Goal: Information Seeking & Learning: Learn about a topic

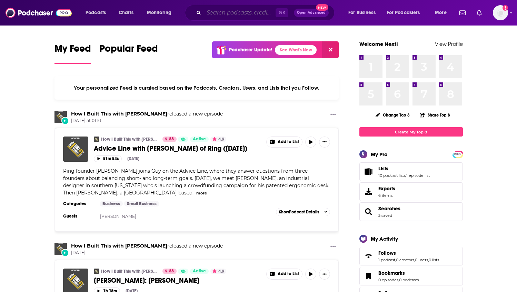
click at [223, 13] on input "Search podcasts, credits, & more..." at bounding box center [240, 12] width 72 height 11
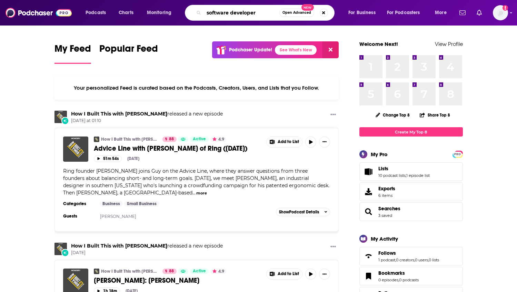
type input "software developer"
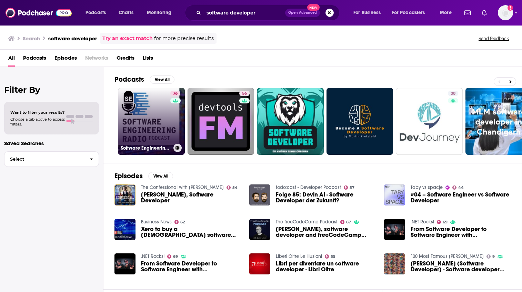
click at [176, 118] on div "76" at bounding box center [176, 117] width 12 height 53
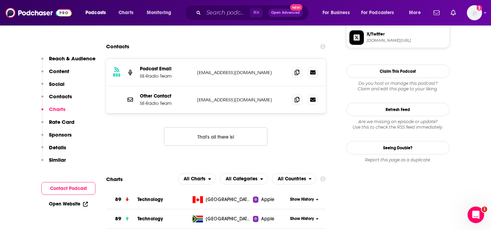
scroll to position [655, 0]
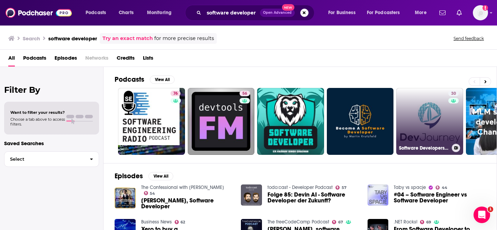
click at [419, 118] on link "30 Software Developers Journey" at bounding box center [429, 121] width 67 height 67
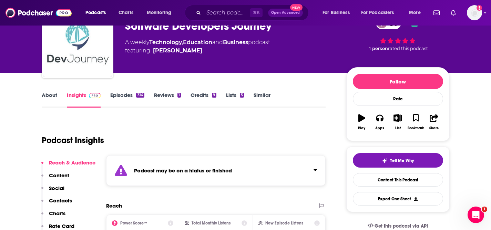
scroll to position [40, 0]
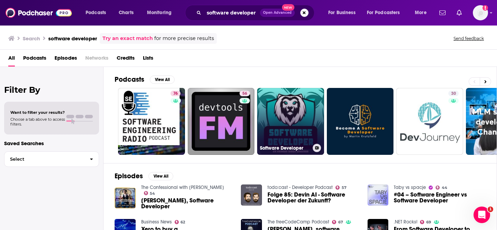
click at [292, 125] on link "Software Developer" at bounding box center [290, 121] width 67 height 67
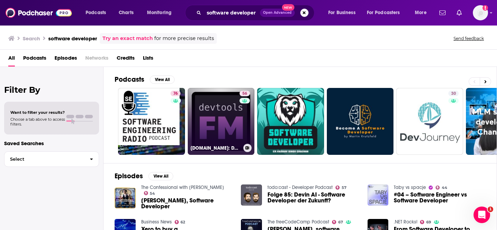
click at [212, 116] on link "56 [DOMAIN_NAME]: Developer Tools, Open Source, Software Development" at bounding box center [221, 121] width 67 height 67
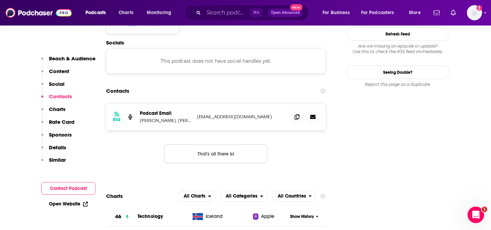
scroll to position [451, 0]
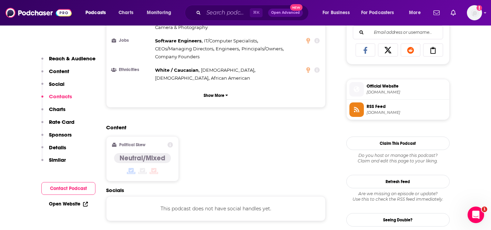
click at [380, 91] on span "[DOMAIN_NAME]" at bounding box center [407, 92] width 80 height 5
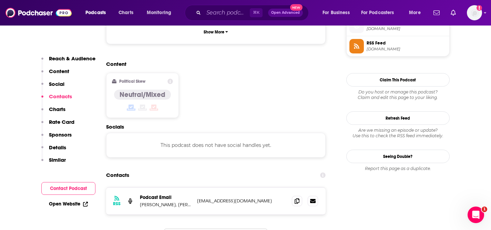
scroll to position [515, 0]
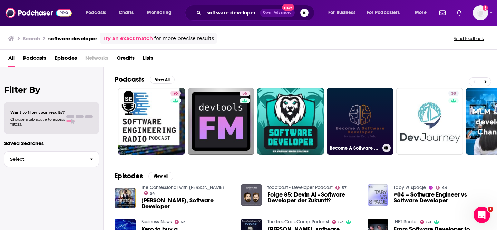
click at [366, 110] on link "Become A Software Developer" at bounding box center [360, 121] width 67 height 67
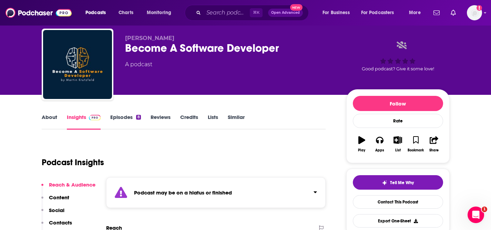
scroll to position [46, 0]
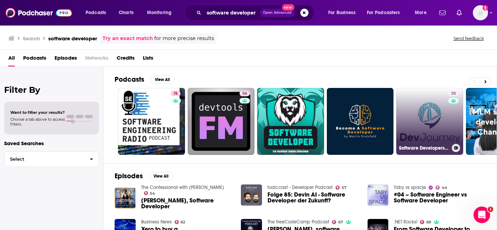
click at [425, 124] on link "30 Software Developers Journey" at bounding box center [429, 121] width 67 height 67
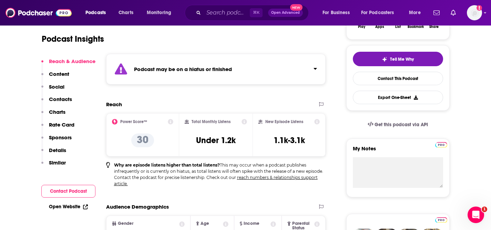
scroll to position [183, 0]
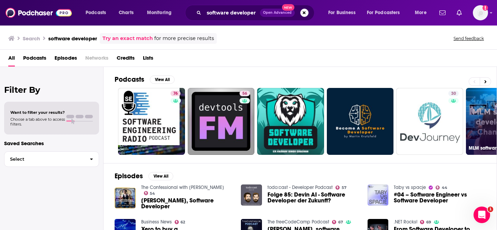
click at [488, 124] on link "MLM software developer in [GEOGRAPHIC_DATA]" at bounding box center [499, 121] width 67 height 67
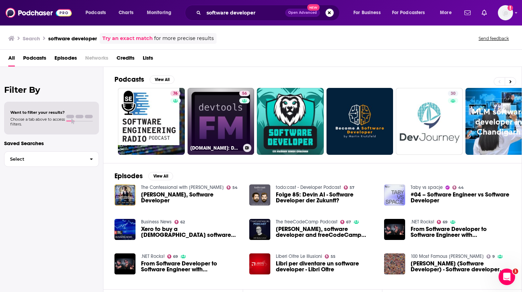
scroll to position [13, 0]
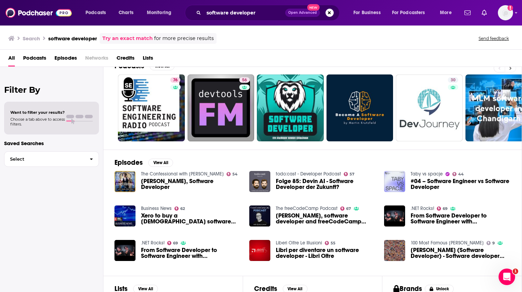
click at [509, 68] on icon at bounding box center [510, 68] width 2 height 5
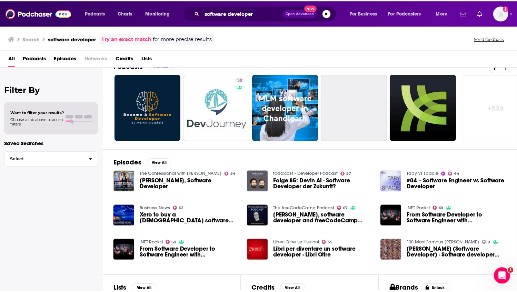
scroll to position [0, 226]
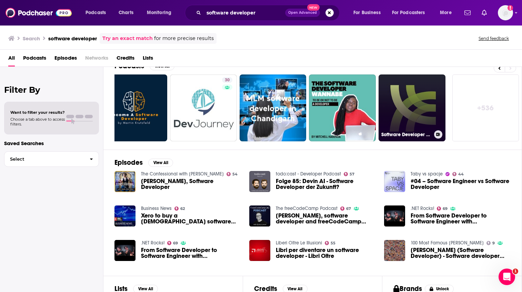
click at [425, 106] on link "Software Developer Zone Podcast" at bounding box center [412, 107] width 67 height 67
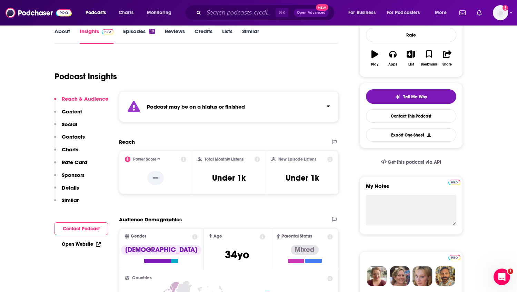
scroll to position [111, 0]
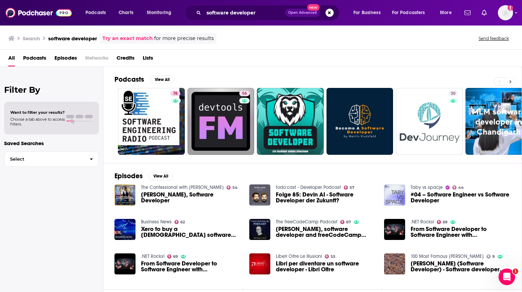
click at [510, 81] on icon at bounding box center [510, 81] width 2 height 5
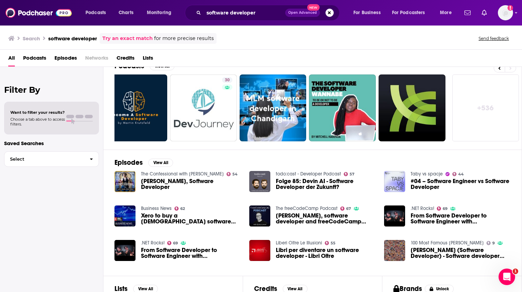
scroll to position [21, 0]
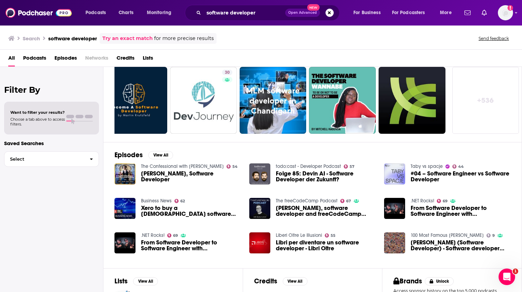
click at [75, 113] on div "Want to filter your results? Choose a tab above to access filters." at bounding box center [51, 118] width 82 height 17
click at [37, 112] on span "Want to filter your results?" at bounding box center [37, 112] width 54 height 5
click at [43, 59] on span "Podcasts" at bounding box center [34, 59] width 23 height 14
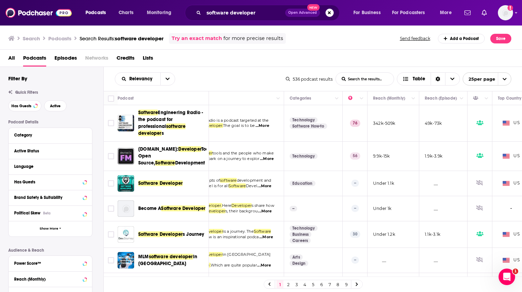
scroll to position [0, 105]
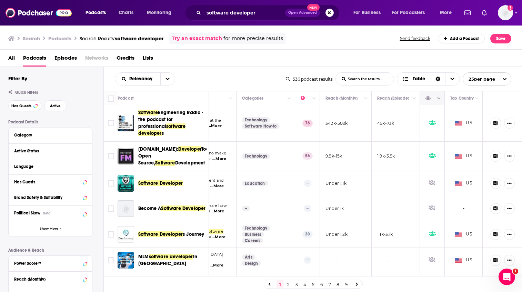
click at [437, 98] on icon "Column Actions" at bounding box center [438, 99] width 3 height 4
click at [233, 78] on div at bounding box center [261, 146] width 522 height 292
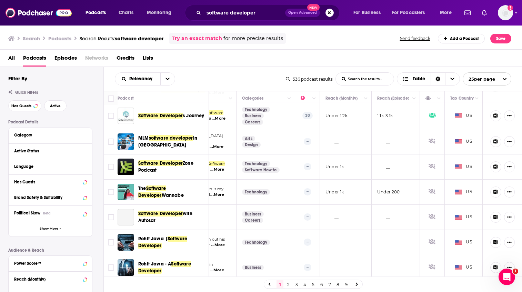
scroll to position [111, 105]
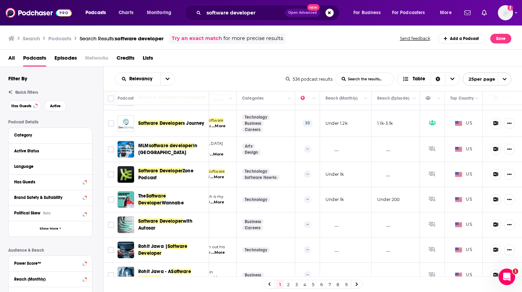
click at [169, 120] on span "Software Developer" at bounding box center [160, 123] width 44 height 6
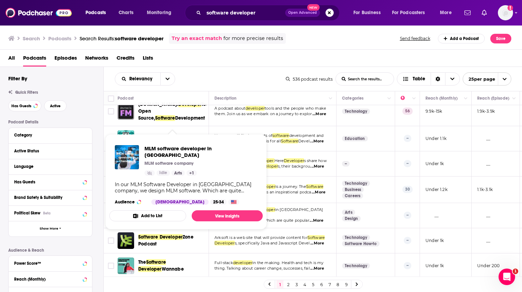
scroll to position [16, 0]
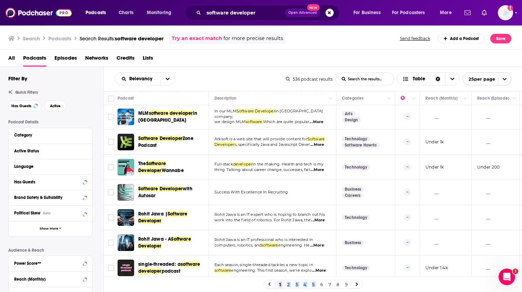
drag, startPoint x: 320, startPoint y: 277, endPoint x: 362, endPoint y: 273, distance: 41.5
click at [362, 273] on div "Podcast Description Categories Reach (Monthly) Reach (Episode) Top Country Soft…" at bounding box center [313, 192] width 419 height 202
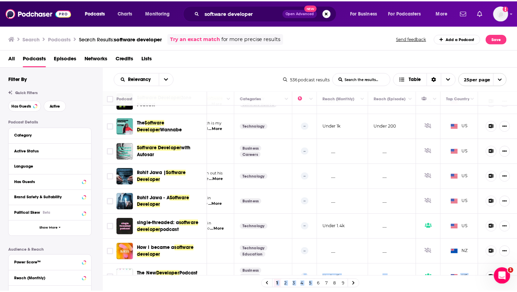
scroll to position [221, 105]
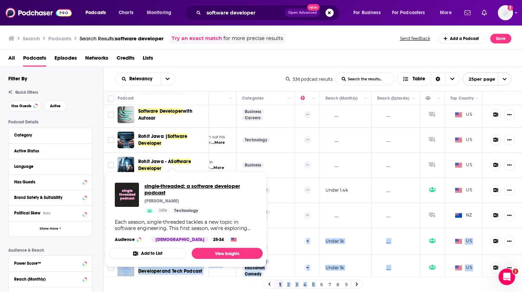
click at [176, 186] on span "single-threaded: a software developer podcast" at bounding box center [201, 189] width 113 height 13
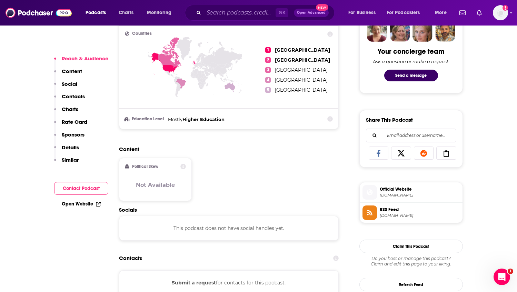
scroll to position [481, 0]
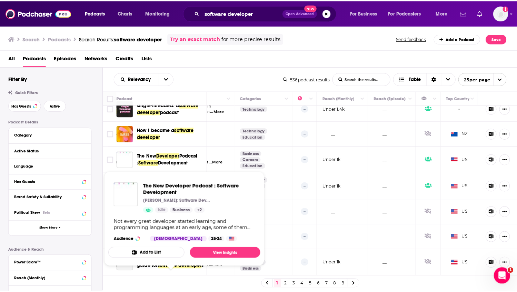
scroll to position [306, 100]
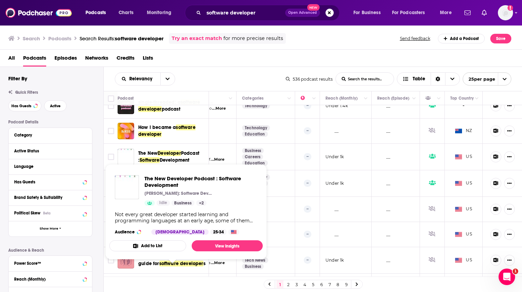
click at [166, 157] on span "Development" at bounding box center [175, 160] width 30 height 6
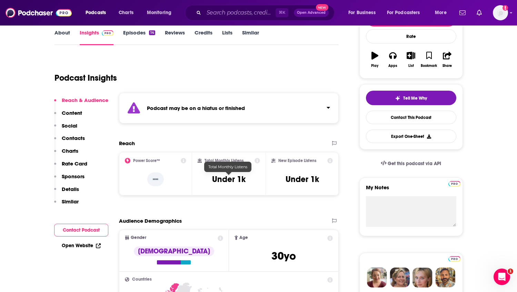
scroll to position [111, 0]
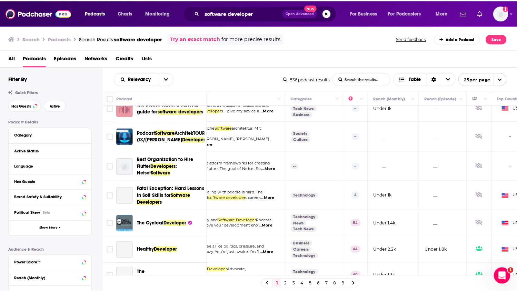
scroll to position [478, 49]
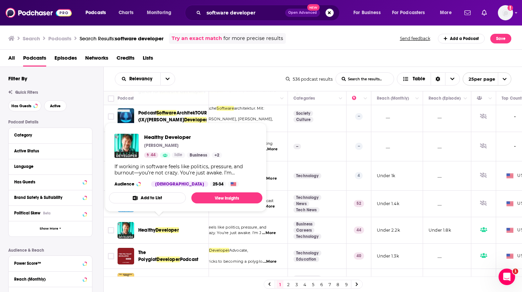
click at [153, 227] on span "Healthy" at bounding box center [146, 230] width 17 height 6
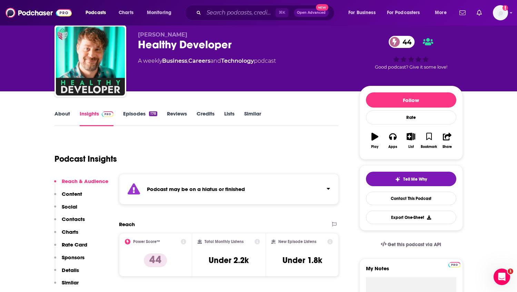
scroll to position [31, 0]
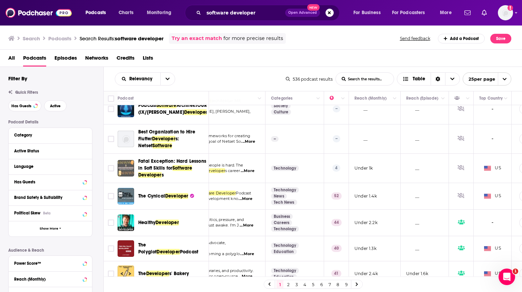
scroll to position [490, 71]
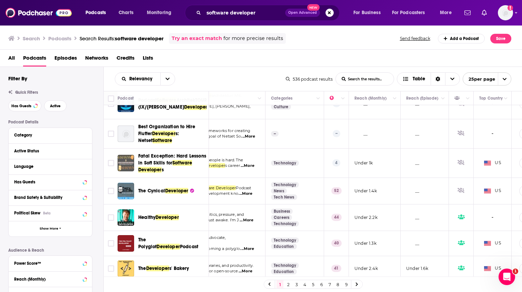
click at [290, 285] on link "2" at bounding box center [288, 284] width 7 height 8
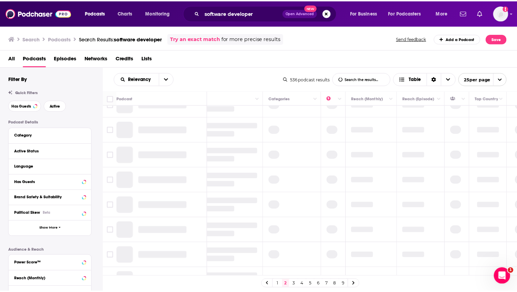
scroll to position [0, 71]
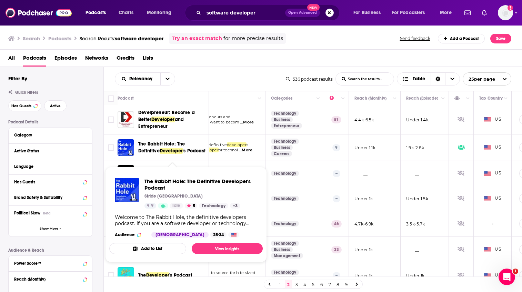
click at [181, 148] on span "Developer" at bounding box center [171, 151] width 23 height 6
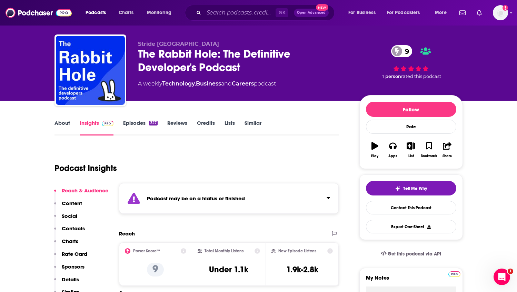
scroll to position [21, 0]
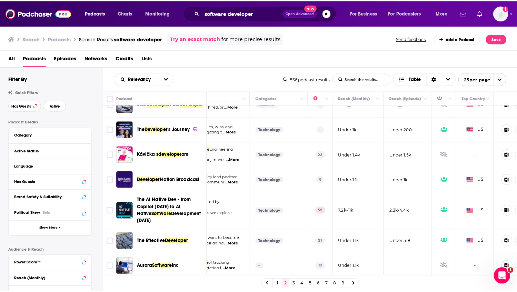
scroll to position [201, 84]
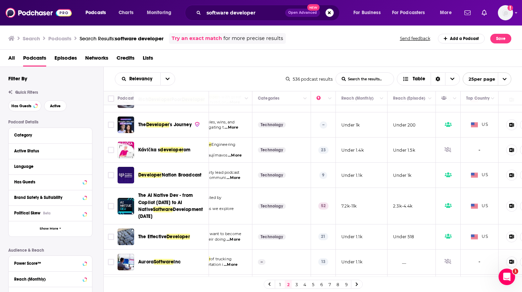
click at [169, 176] on div "Podcasts Charts Monitoring software developer Open Advanced New For Business Fo…" at bounding box center [261, 146] width 522 height 292
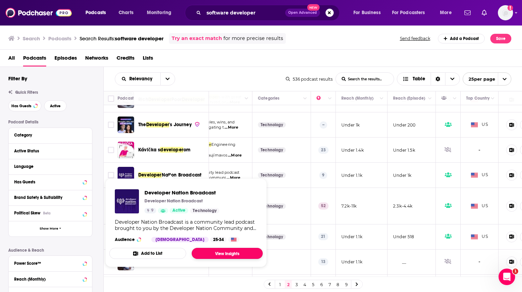
click at [256, 252] on link "View Insights" at bounding box center [227, 253] width 71 height 11
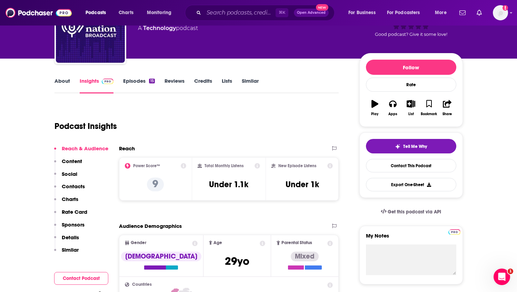
scroll to position [56, 0]
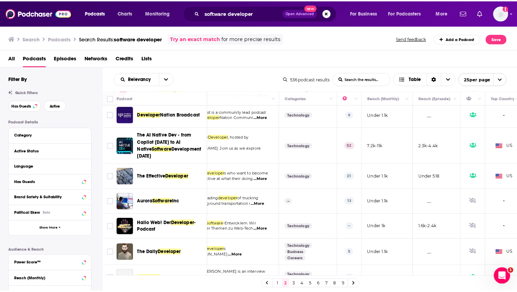
scroll to position [248, 55]
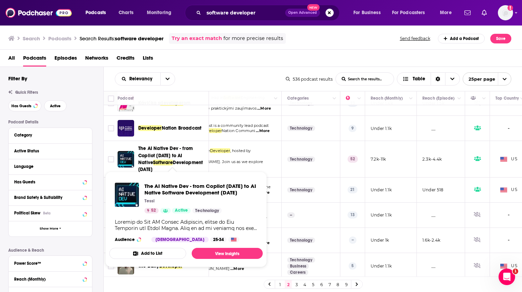
click at [173, 162] on span "Development [DATE]" at bounding box center [170, 166] width 64 height 13
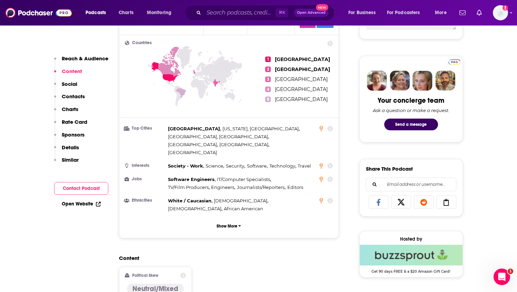
scroll to position [406, 0]
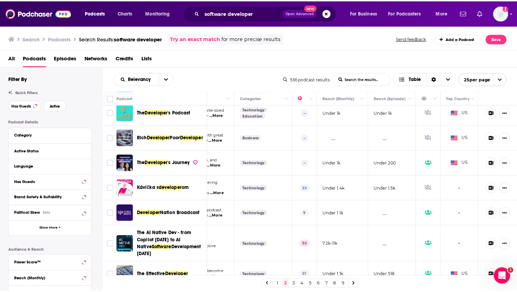
scroll to position [162, 105]
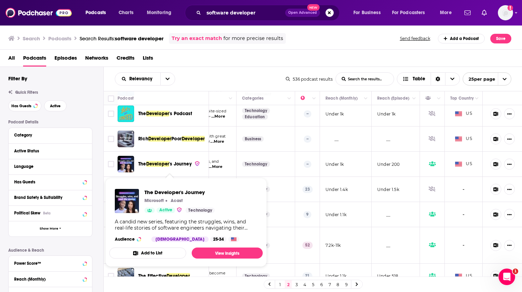
click at [159, 167] on span "Developer" at bounding box center [157, 164] width 23 height 6
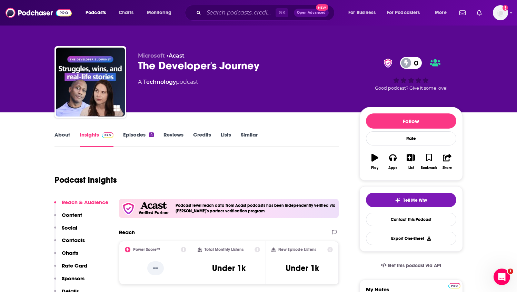
click at [139, 137] on link "Episodes 4" at bounding box center [138, 139] width 30 height 16
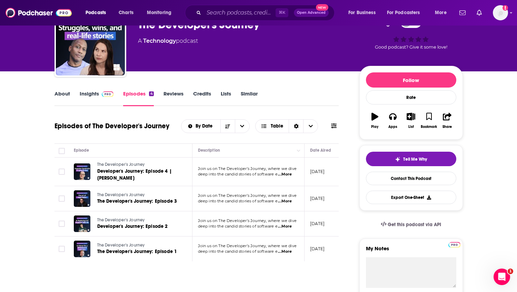
scroll to position [46, 0]
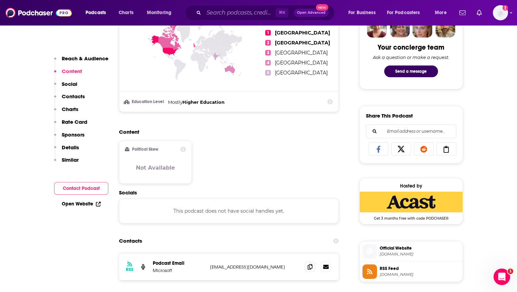
scroll to position [373, 0]
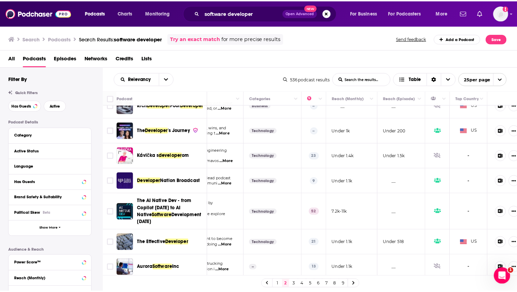
scroll to position [200, 91]
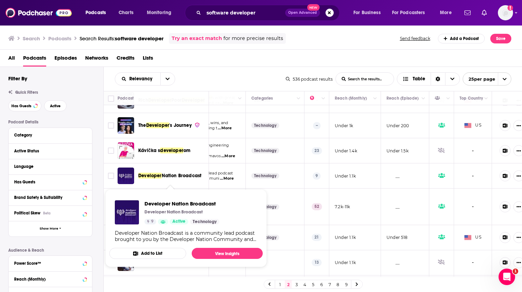
click at [187, 179] on span "Nation Broadcast" at bounding box center [182, 176] width 40 height 6
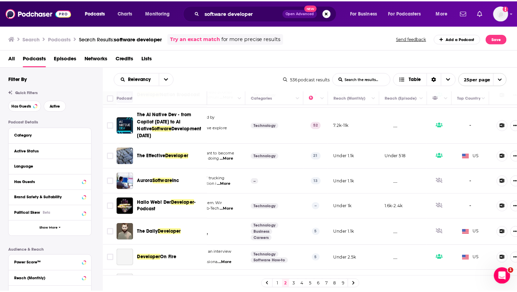
scroll to position [359, 89]
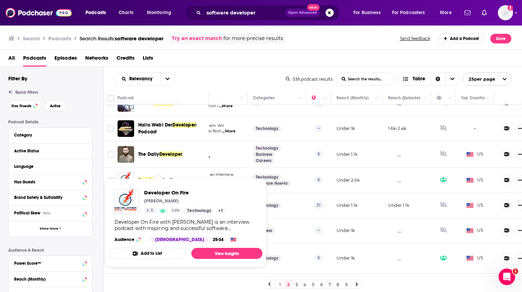
click at [160, 180] on span "Developer On Fire Dave Rael 5 Idle Technology + 1 Developer On Fire with Dave R…" at bounding box center [185, 222] width 153 height 89
click at [213, 254] on link "View Insights" at bounding box center [226, 253] width 71 height 11
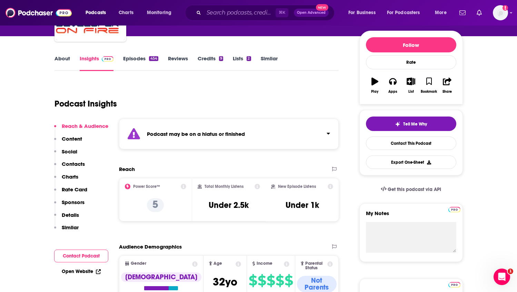
scroll to position [79, 0]
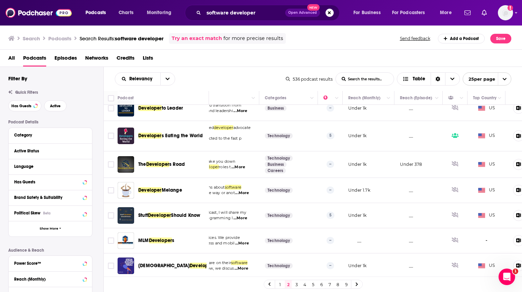
scroll to position [485, 87]
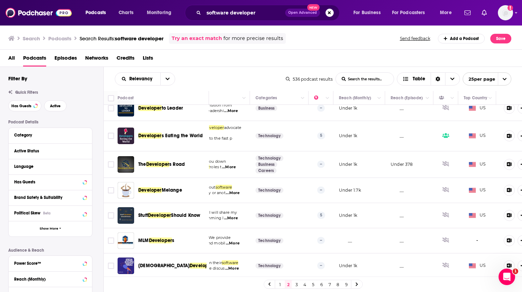
click at [298, 284] on link "3" at bounding box center [296, 284] width 7 height 8
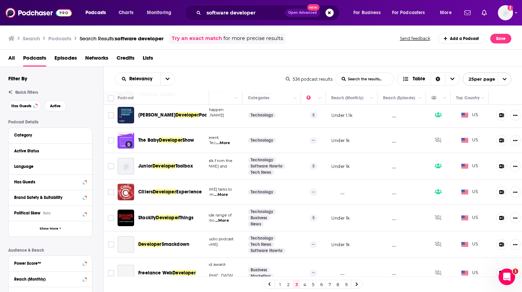
scroll to position [64, 94]
